Goal: Task Accomplishment & Management: Manage account settings

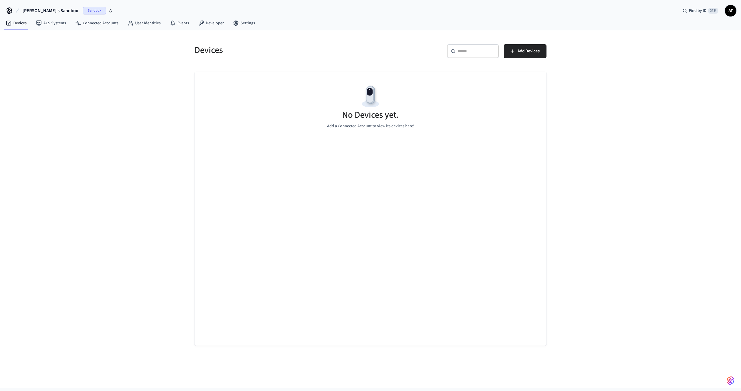
click at [58, 11] on button "[PERSON_NAME]'s Sandbox Sandbox" at bounding box center [68, 11] width 94 height 12
click at [729, 11] on span "AT" at bounding box center [731, 11] width 10 height 10
click at [662, 63] on button "Log Out" at bounding box center [690, 68] width 90 height 10
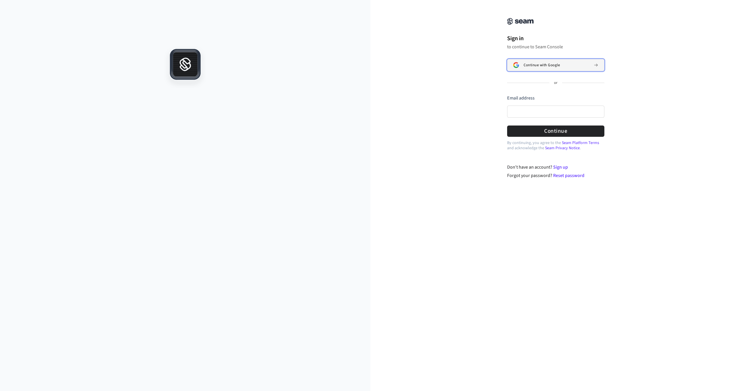
click at [532, 66] on span "Continue with Google" at bounding box center [542, 65] width 36 height 5
